Goal: Information Seeking & Learning: Learn about a topic

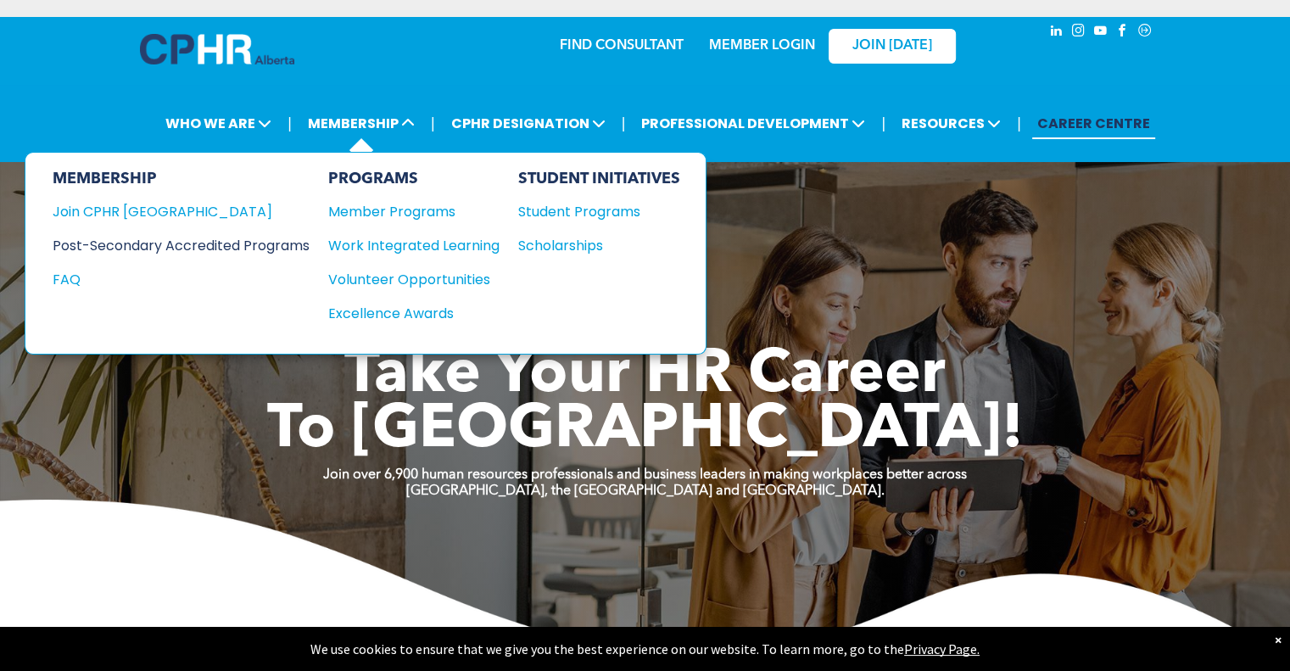
click at [189, 240] on div "Post-Secondary Accredited Programs" at bounding box center [168, 245] width 231 height 21
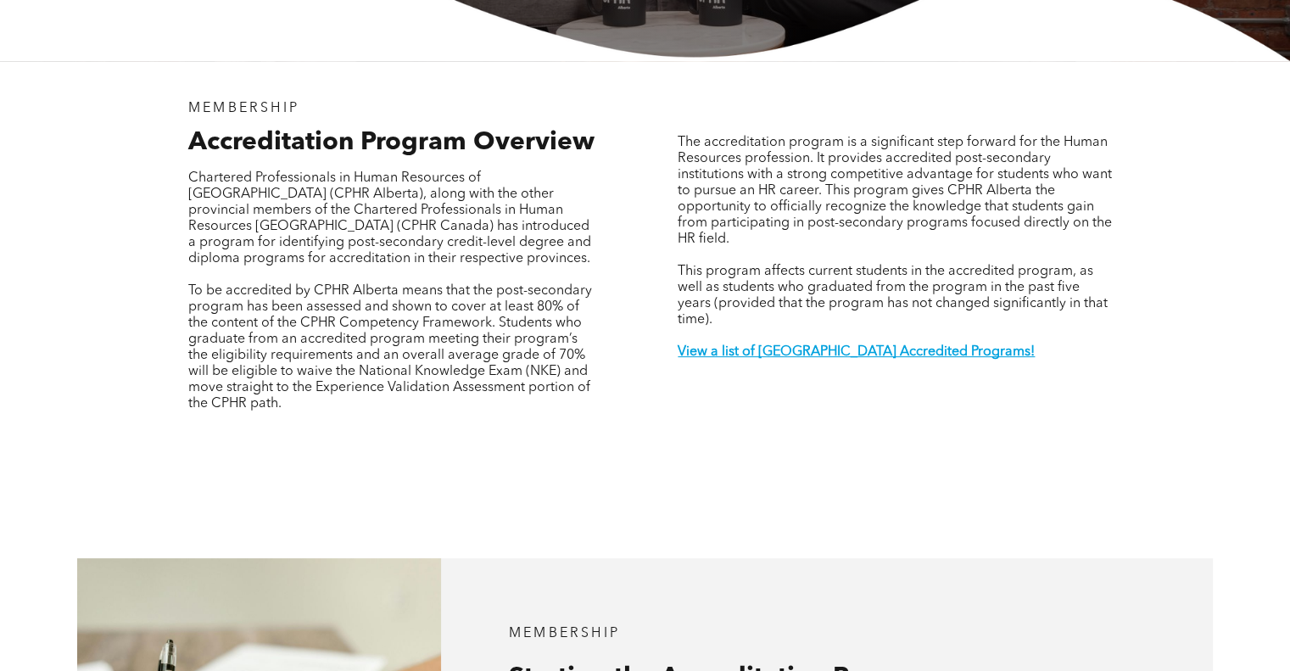
scroll to position [509, 0]
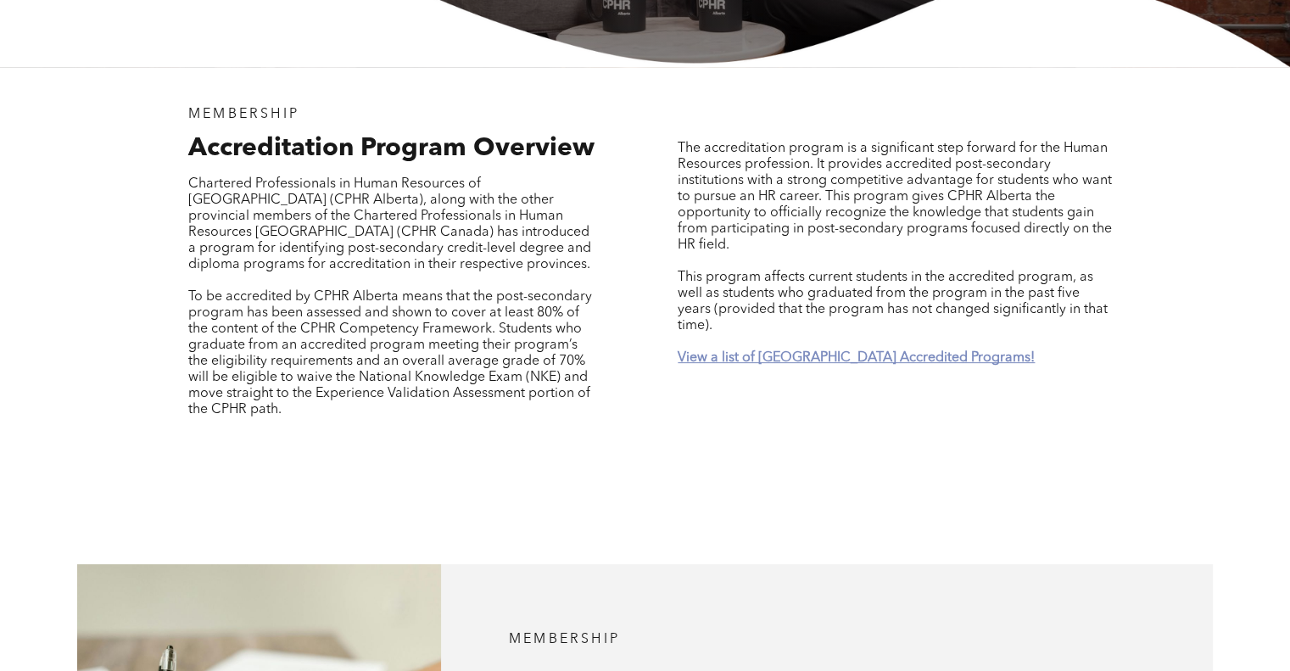
click at [819, 351] on strong "View a list of Alberta Accredited Programs!" at bounding box center [855, 358] width 357 height 14
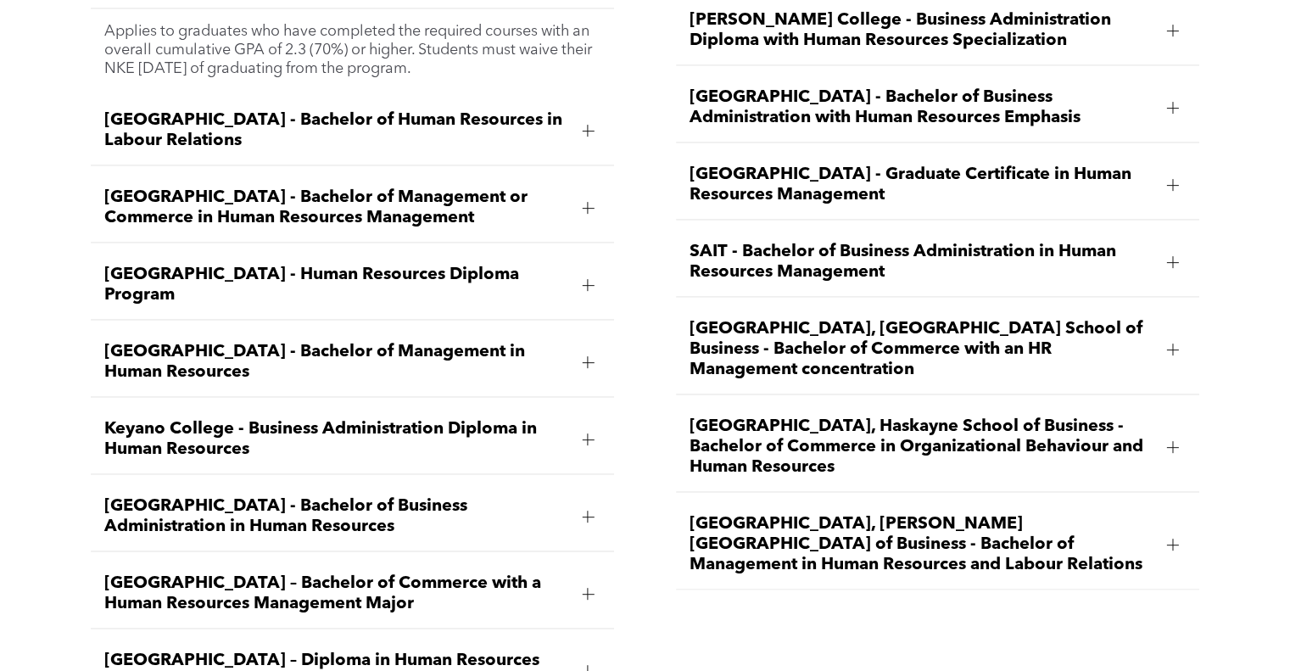
scroll to position [2668, 0]
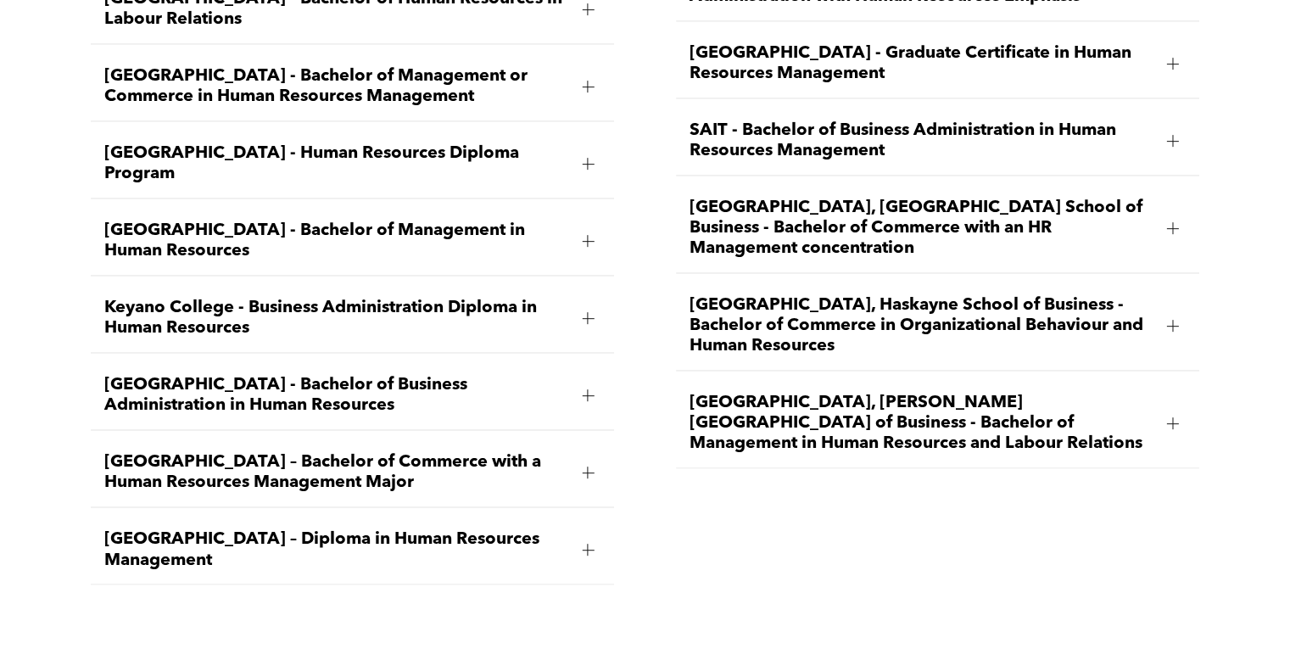
click at [386, 143] on span "Bow Valley College - Human Resources Diploma Program" at bounding box center [336, 163] width 464 height 41
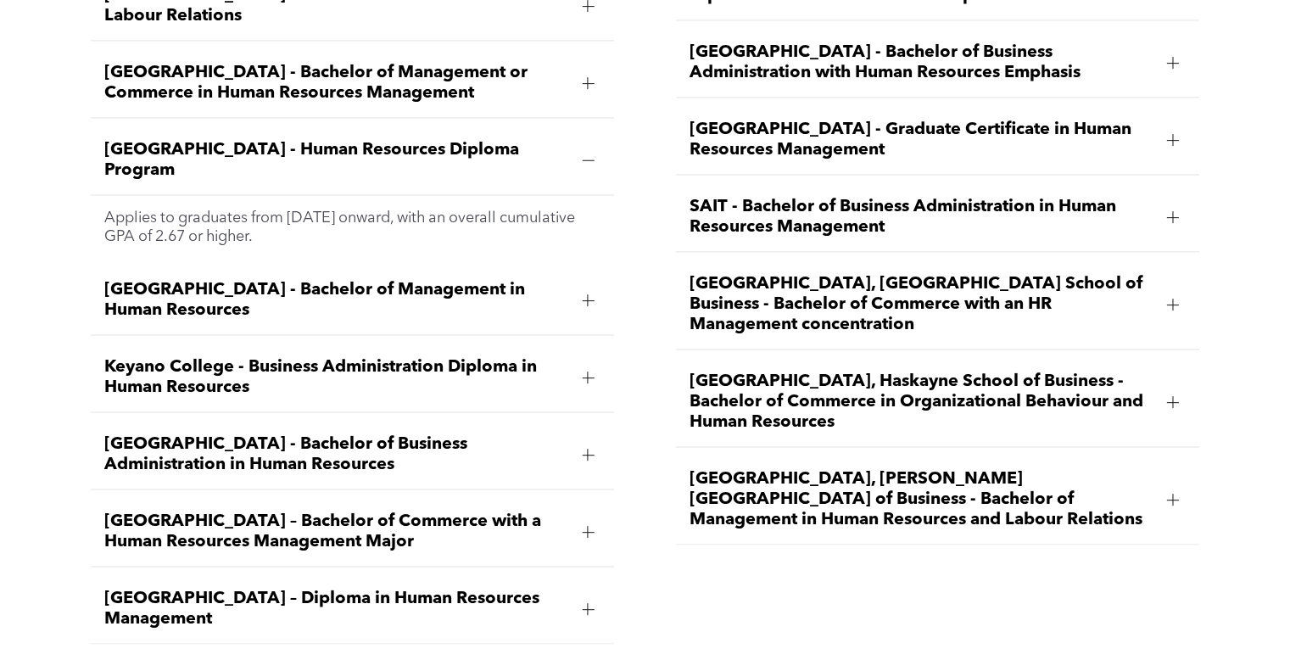
scroll to position [2588, 0]
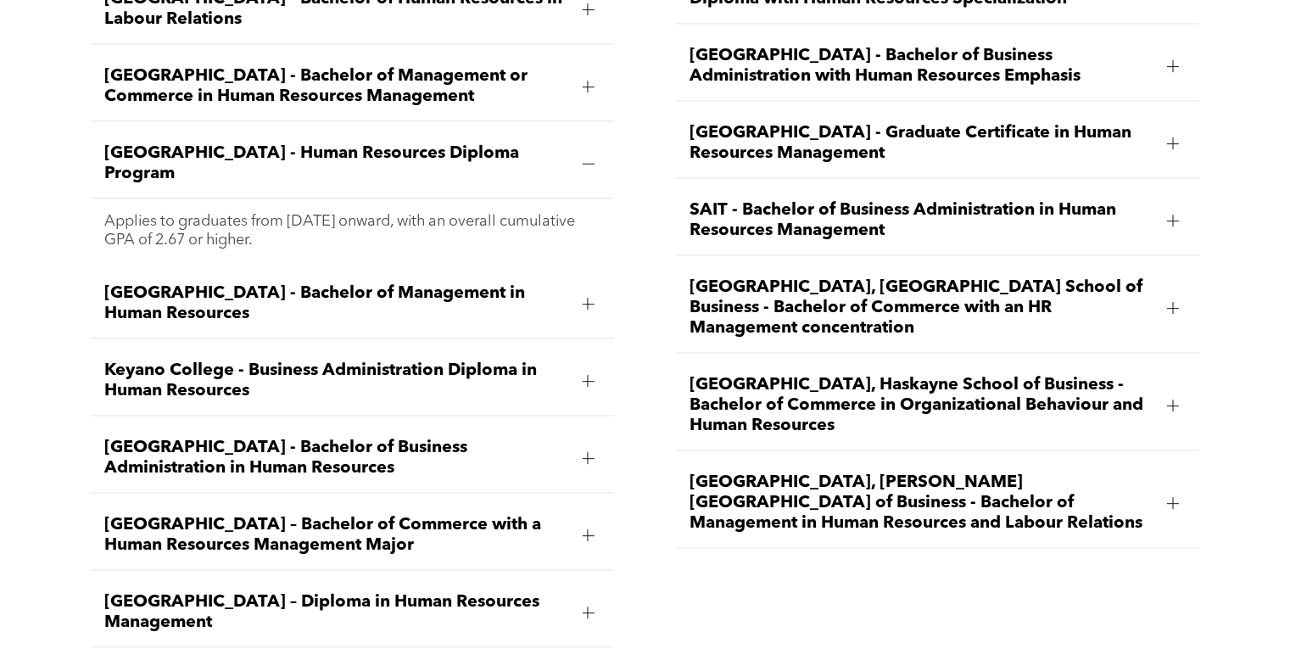
click at [423, 592] on span "MacEwan University – Diploma in Human Resources Management" at bounding box center [336, 612] width 464 height 41
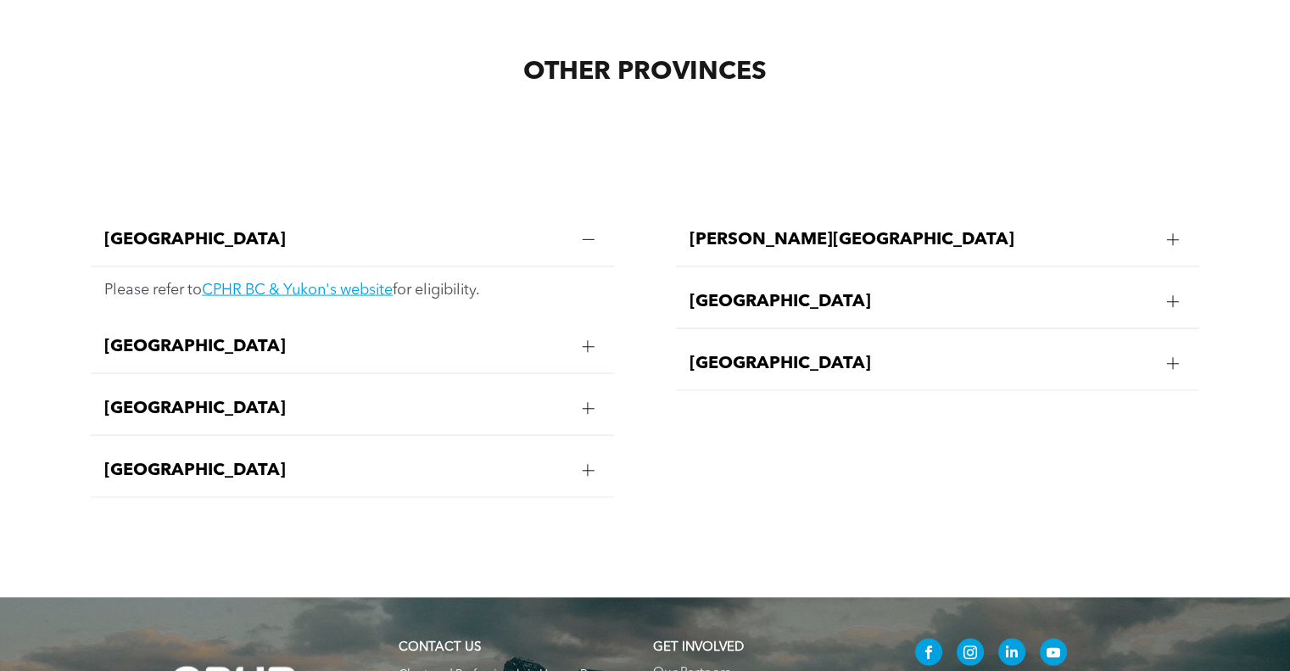
scroll to position [3351, 0]
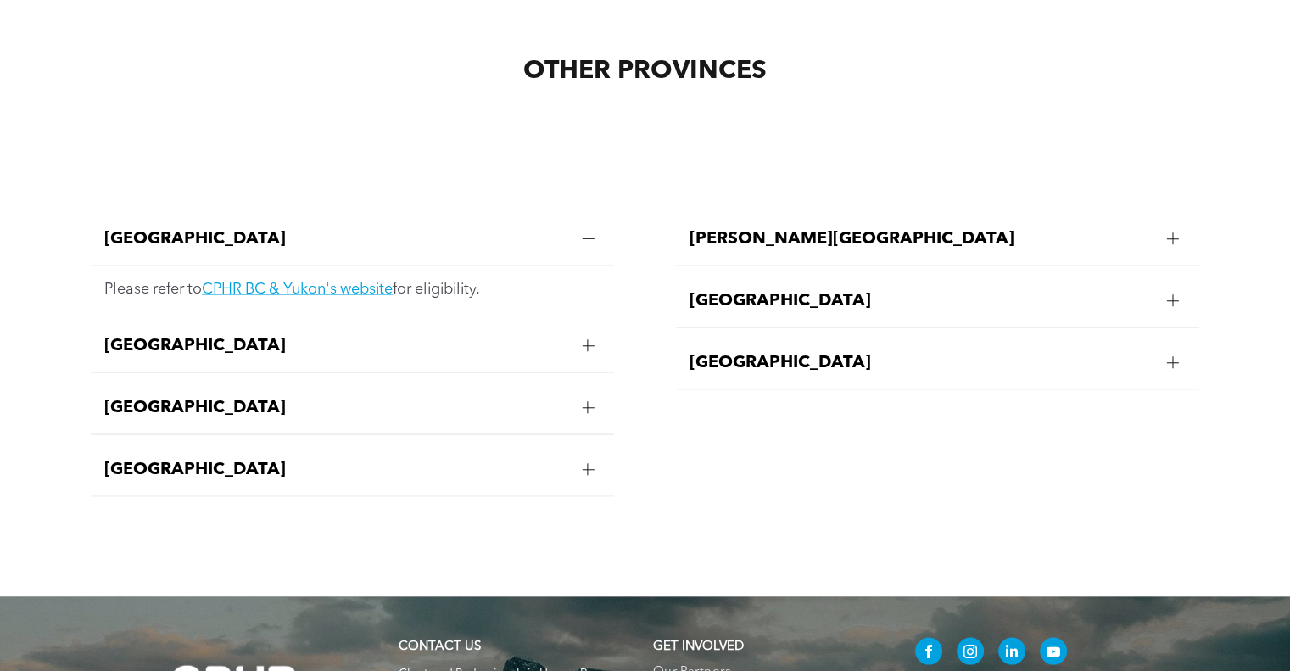
click at [760, 353] on span "Saskatchewan" at bounding box center [921, 363] width 464 height 20
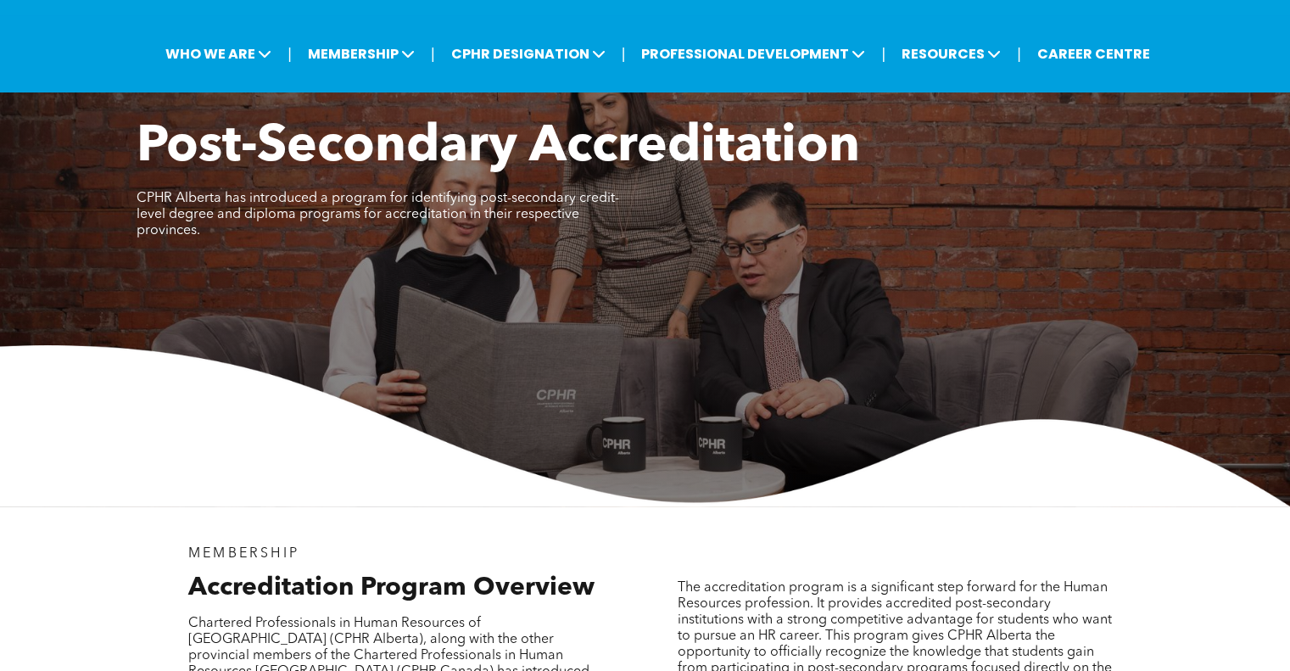
scroll to position [0, 0]
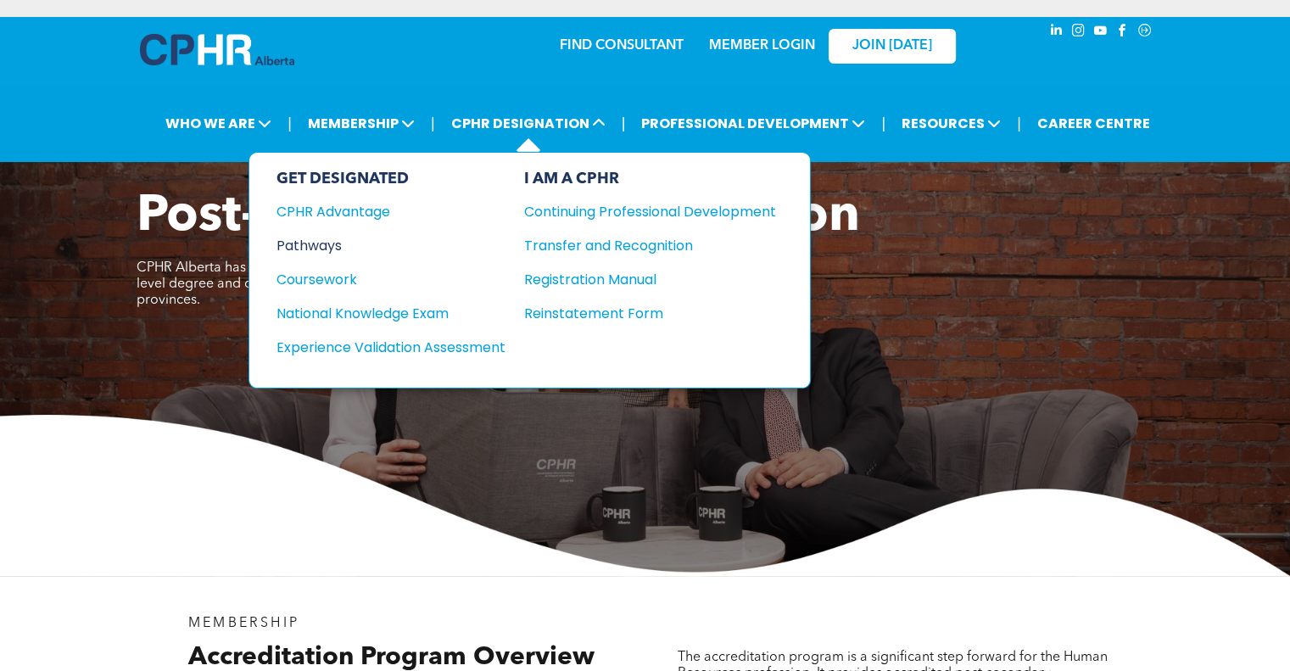
click at [330, 237] on div "Pathways" at bounding box center [379, 245] width 206 height 21
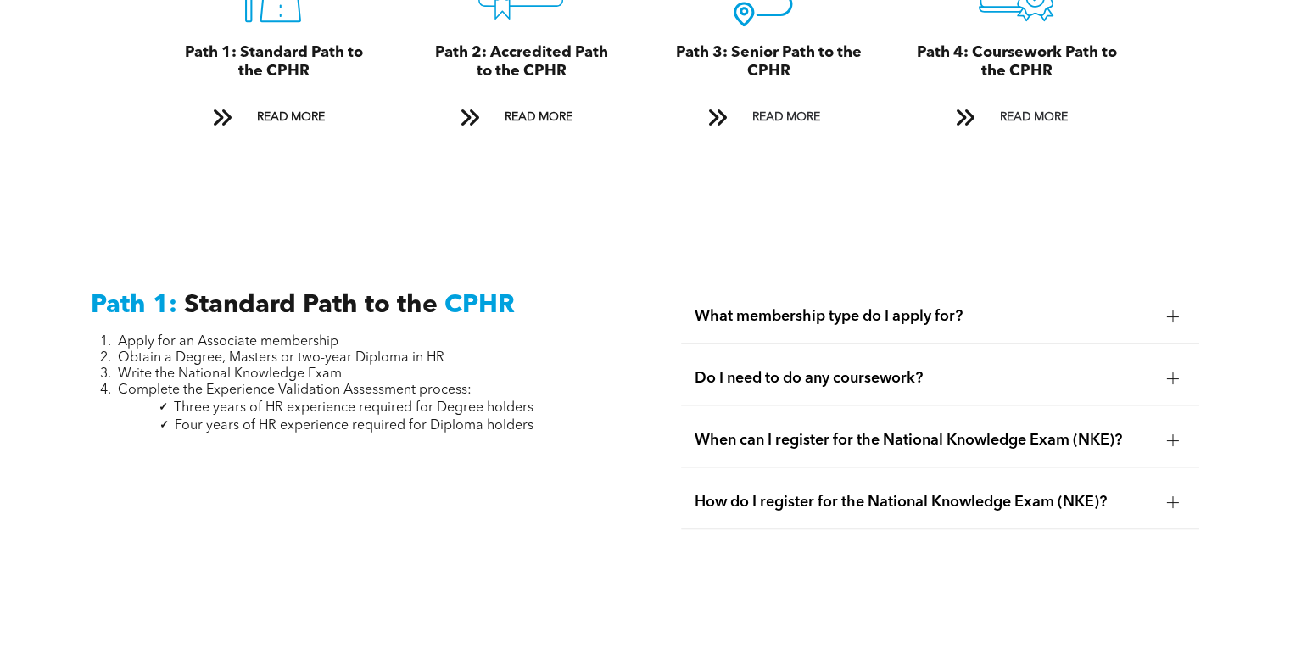
scroll to position [2120, 0]
